Goal: Information Seeking & Learning: Learn about a topic

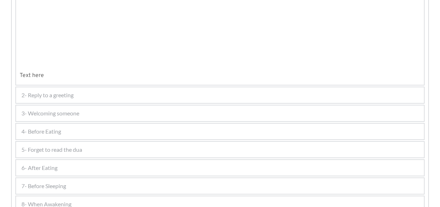
click at [51, 33] on div at bounding box center [83, 18] width 67 height 30
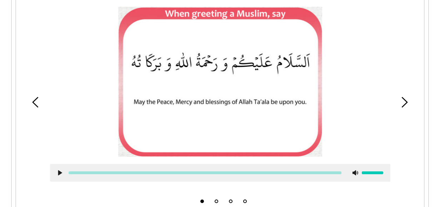
scroll to position [266, 0]
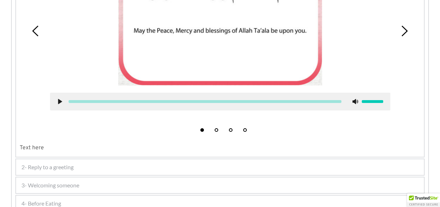
click at [113, 49] on div at bounding box center [220, 10] width 340 height 150
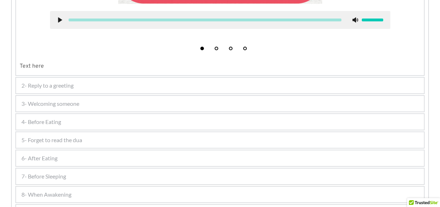
scroll to position [350, 0]
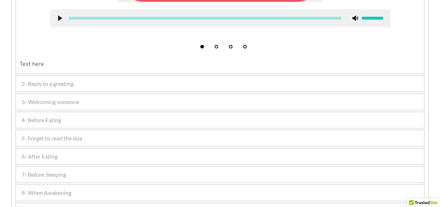
click at [61, 118] on span "4- Before Eating" at bounding box center [41, 120] width 40 height 9
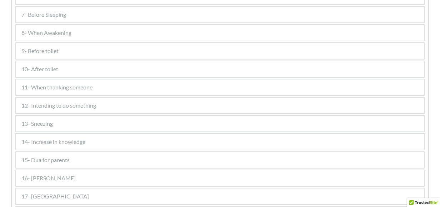
scroll to position [478, 0]
click at [51, 52] on span "9- Before toilet" at bounding box center [39, 50] width 37 height 9
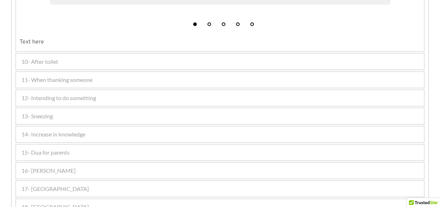
scroll to position [498, 0]
click at [49, 56] on div "10- After toilet" at bounding box center [219, 62] width 407 height 16
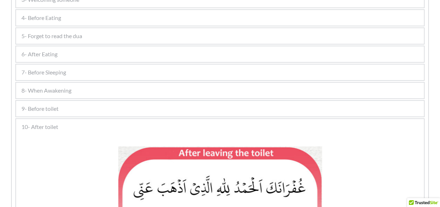
scroll to position [187, 0]
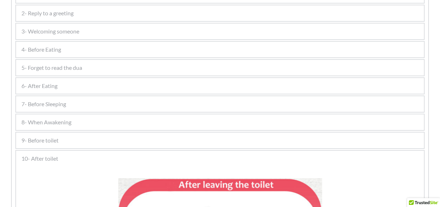
click at [66, 139] on div "9- Before toilet" at bounding box center [219, 141] width 407 height 16
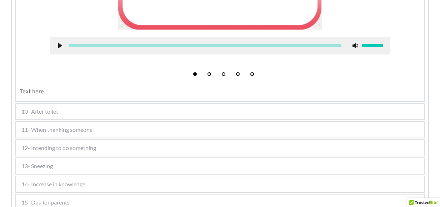
scroll to position [453, 0]
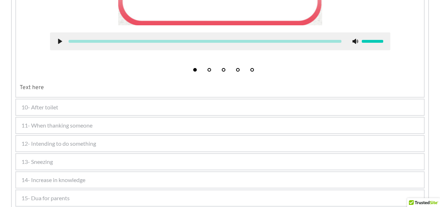
click at [56, 105] on span "10- After toilet" at bounding box center [39, 107] width 37 height 9
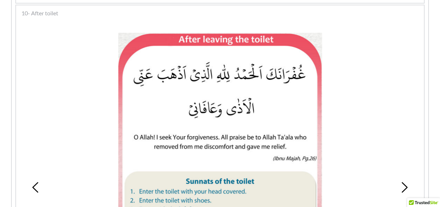
scroll to position [331, 0]
